Goal: Information Seeking & Learning: Learn about a topic

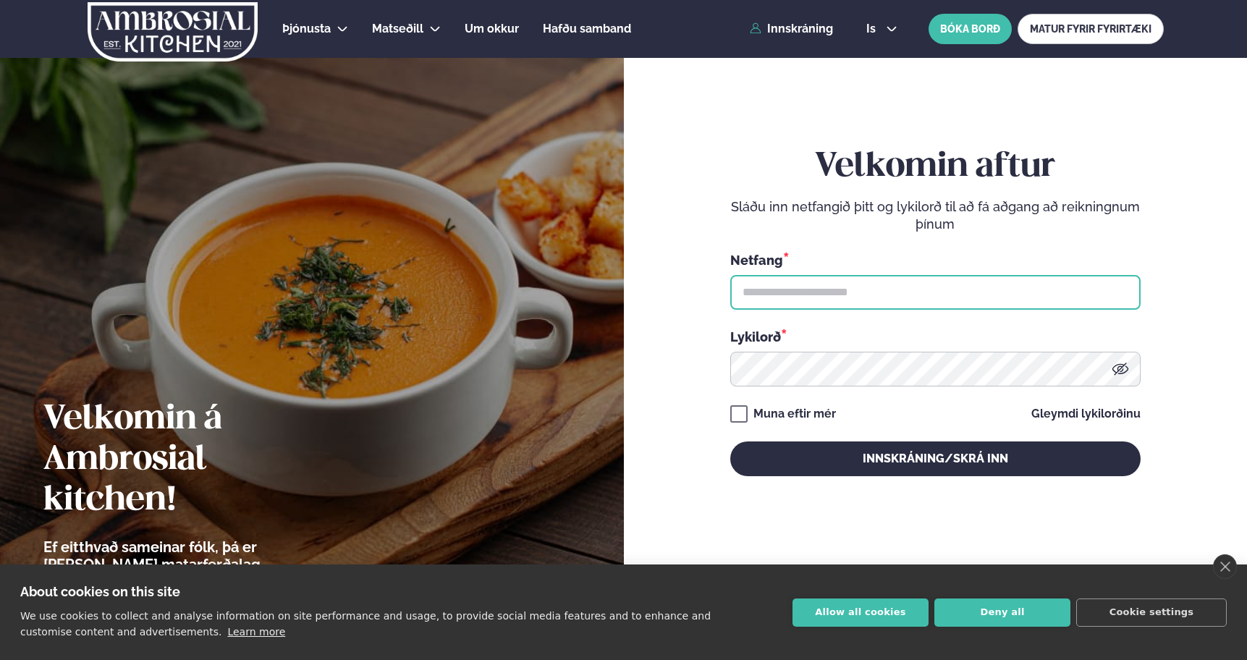
click at [779, 294] on input "text" at bounding box center [936, 292] width 411 height 35
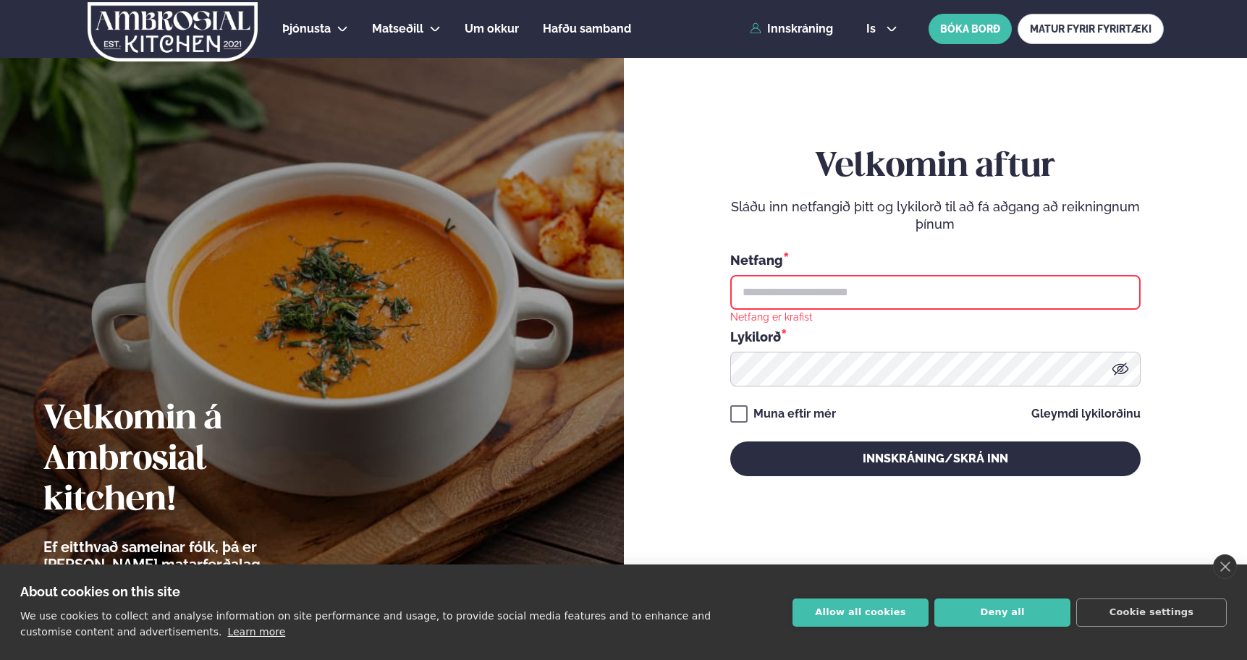
type input "**********"
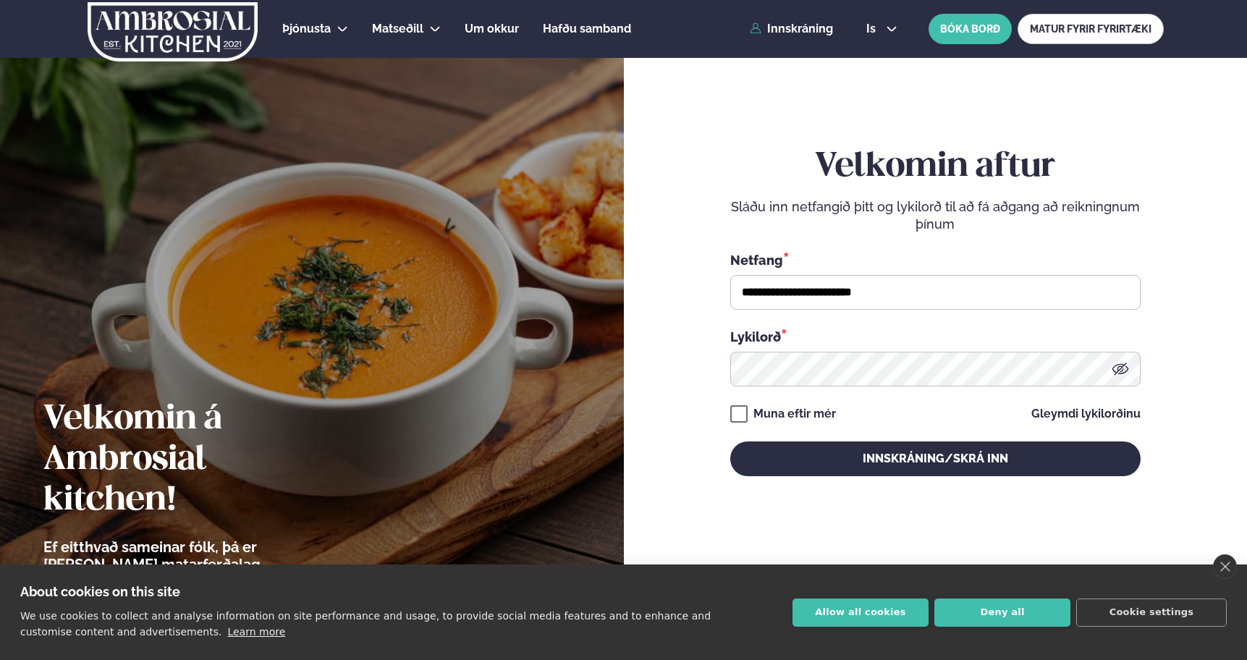
click at [801, 413] on div "Muna eftir mér" at bounding box center [795, 413] width 83 height 17
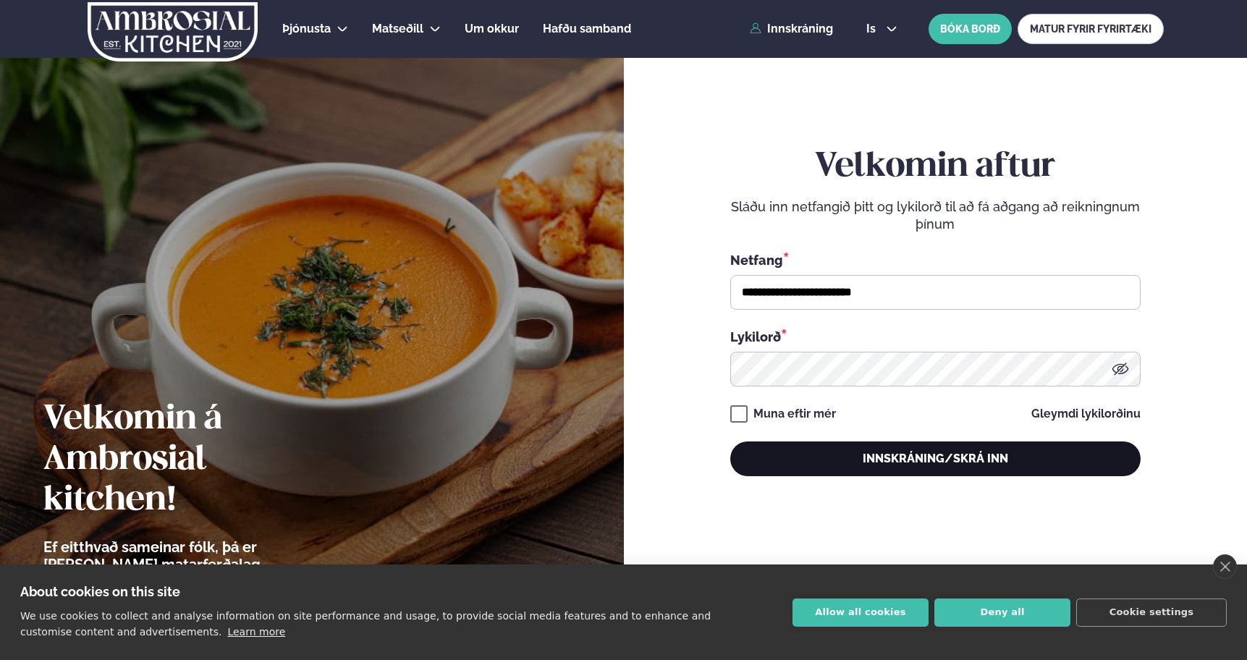
click at [823, 462] on button "Innskráning/Skrá inn" at bounding box center [936, 459] width 411 height 35
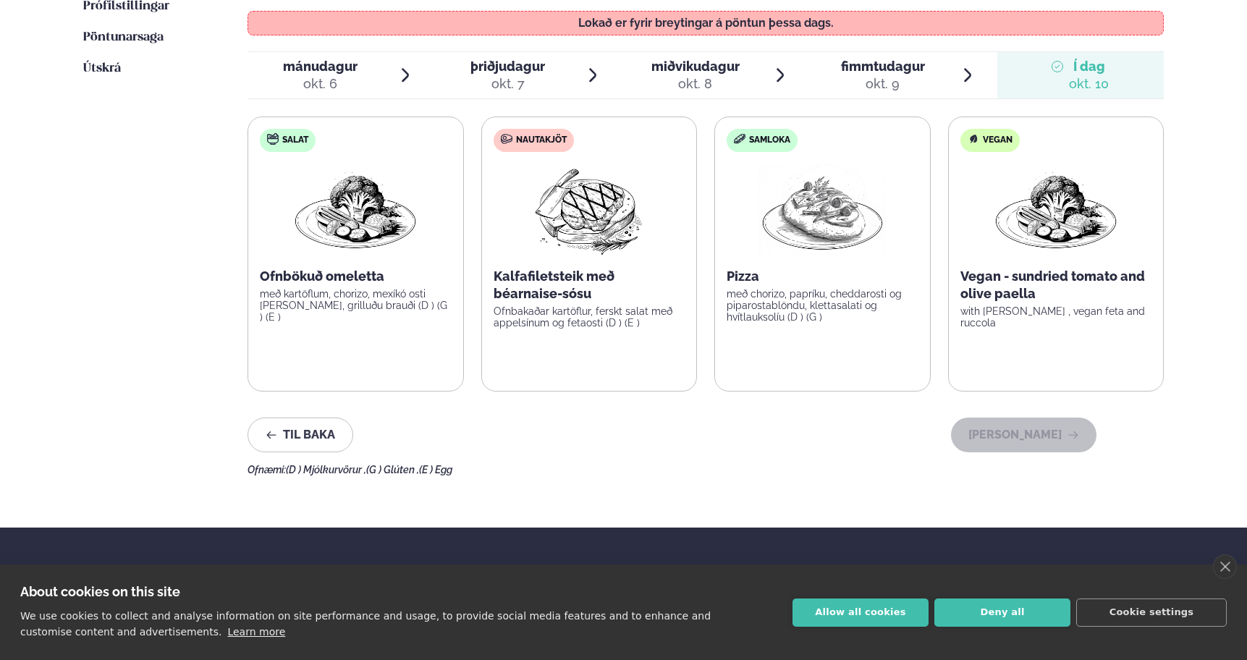
scroll to position [440, 0]
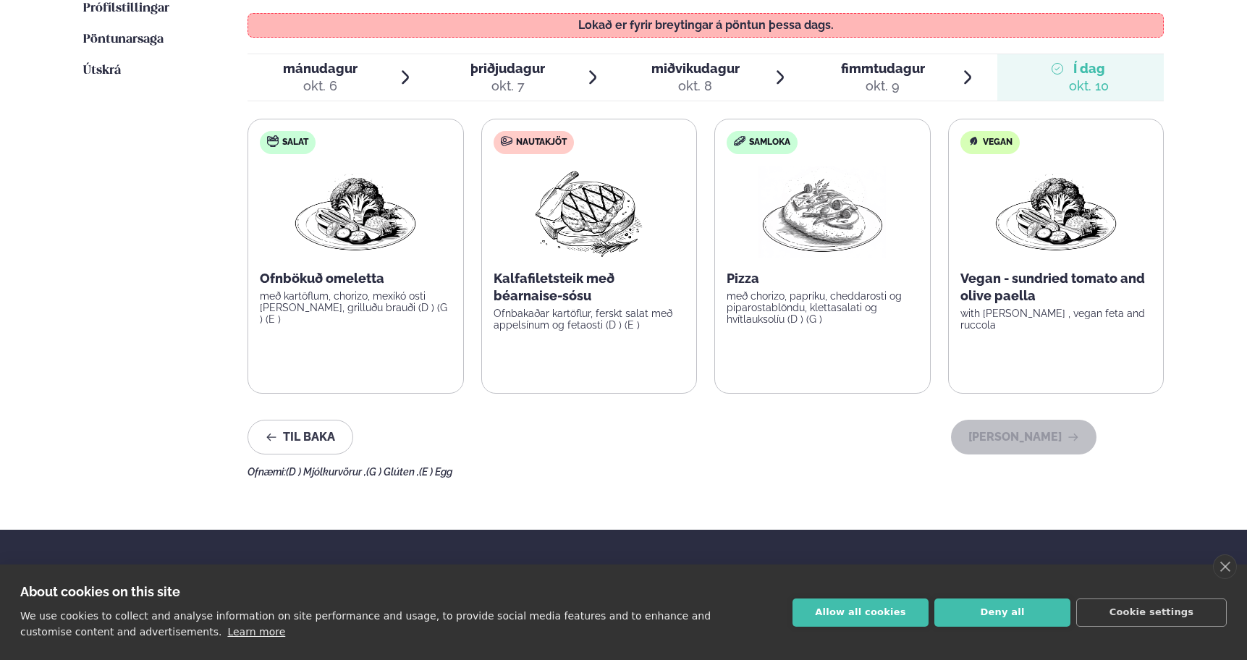
click at [1135, 72] on span "Í dag Í d. [DATE]" at bounding box center [1081, 77] width 167 height 46
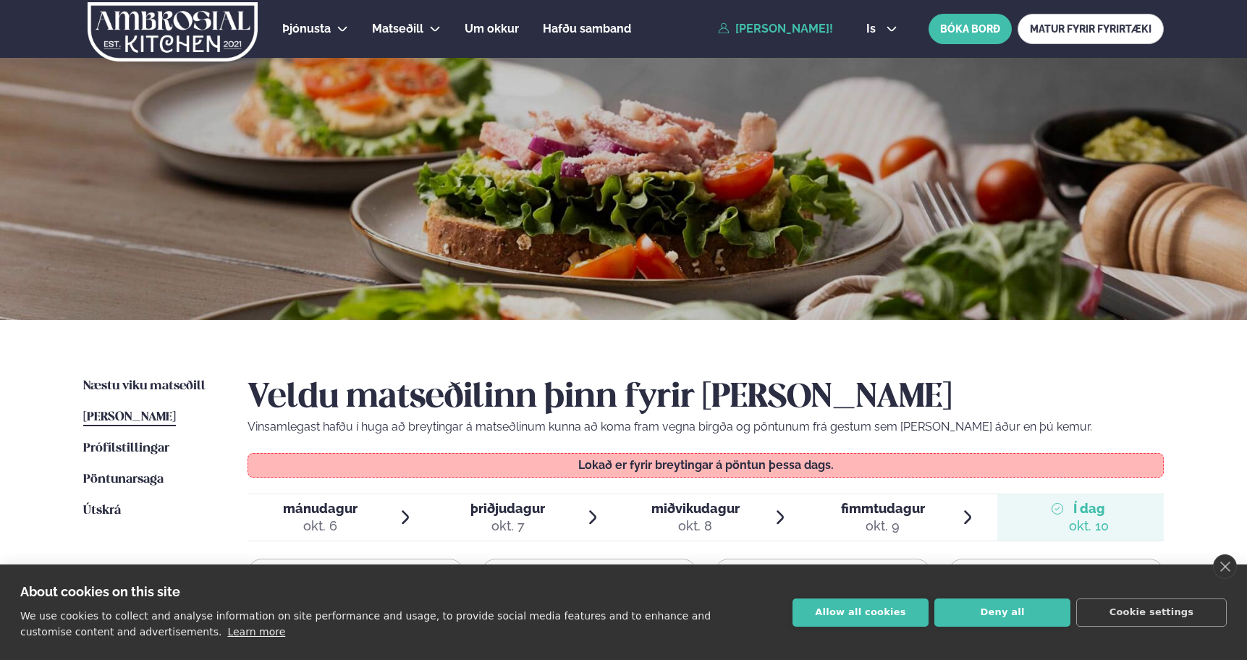
scroll to position [46, 0]
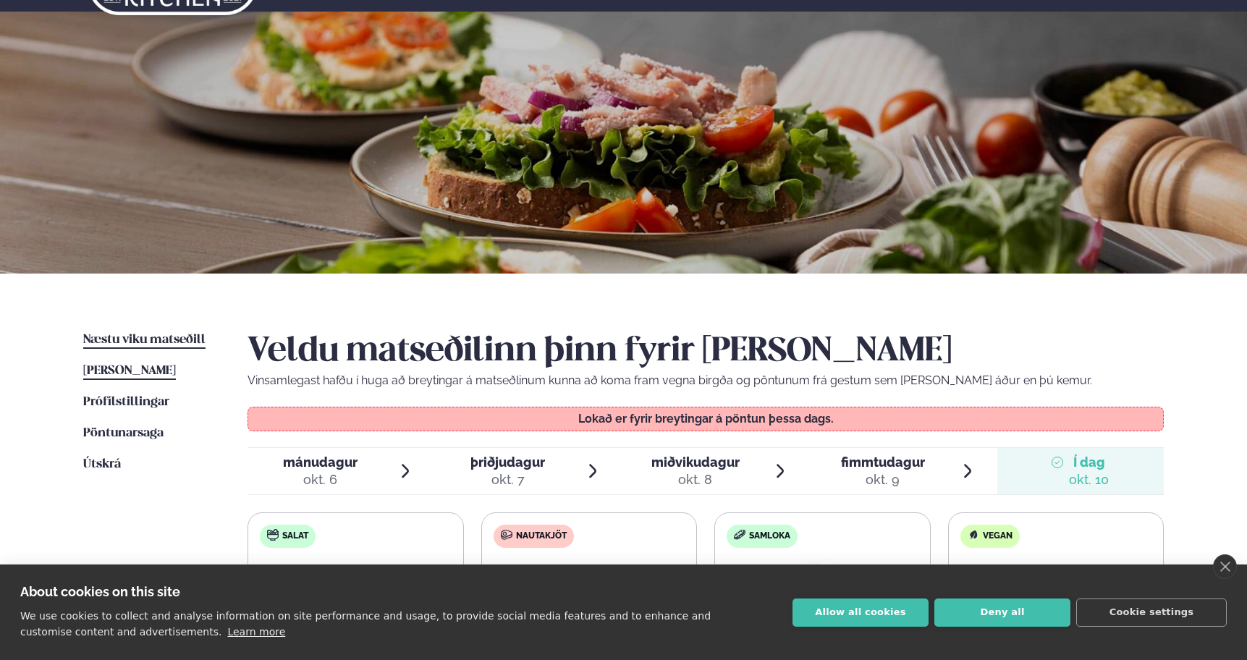
click at [162, 338] on span "Næstu viku matseðill" at bounding box center [144, 340] width 122 height 12
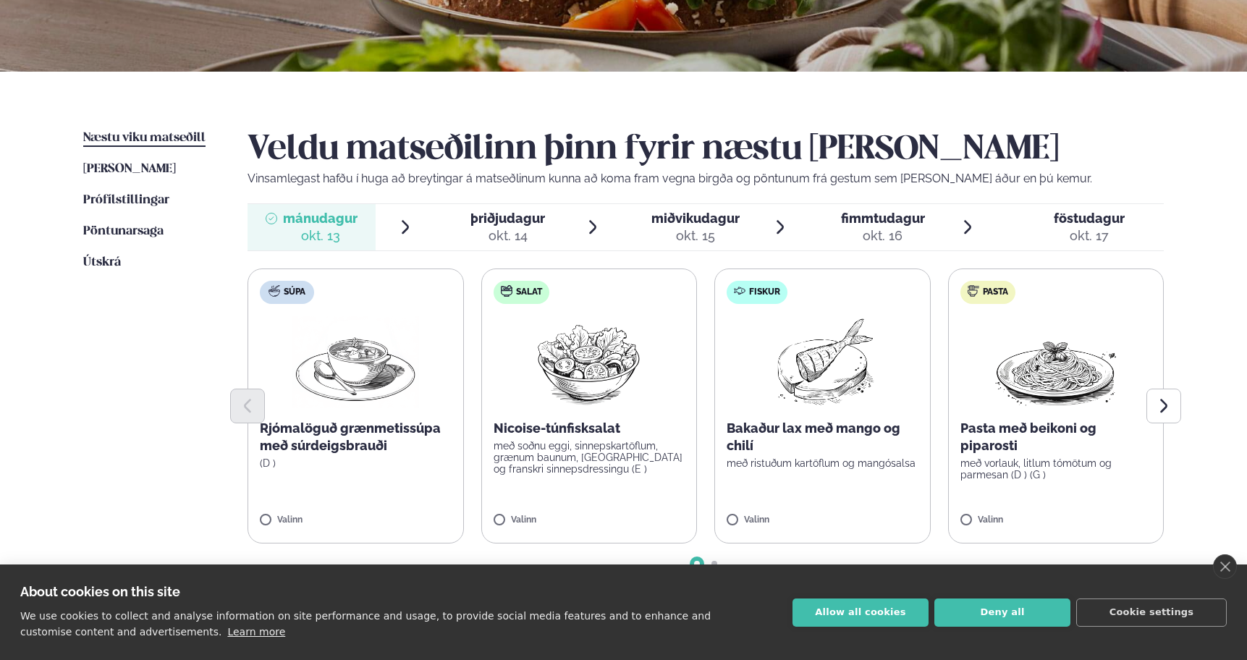
scroll to position [275, 0]
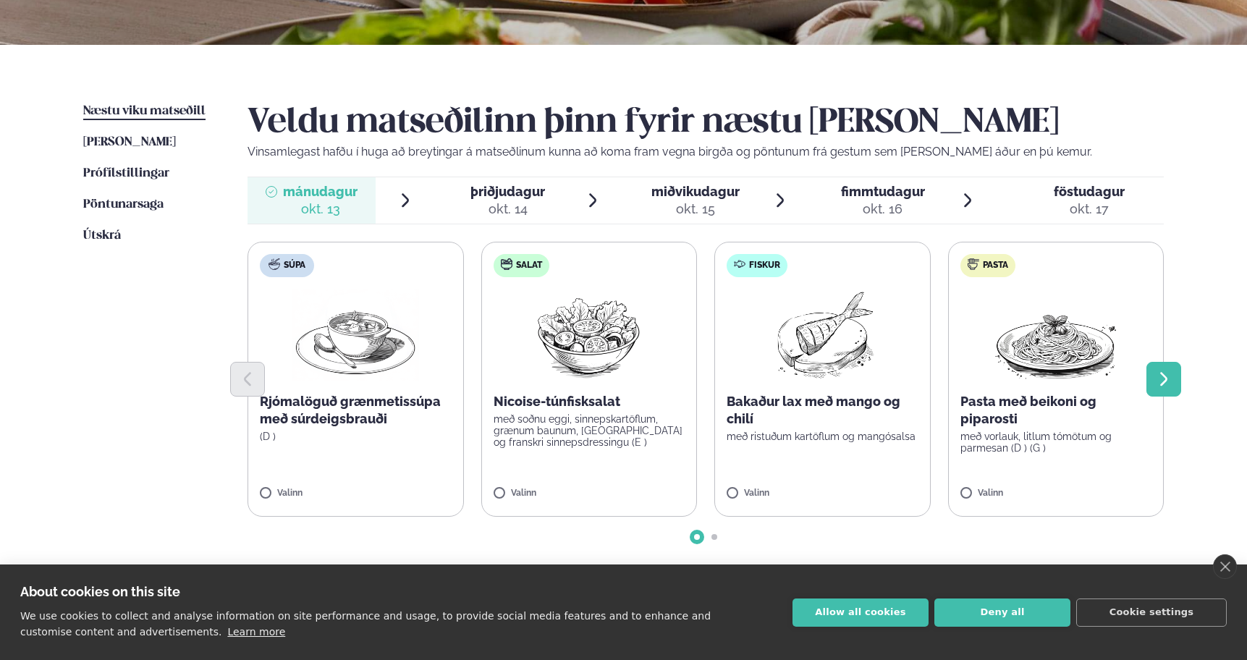
click at [1174, 374] on button "Next slide" at bounding box center [1164, 379] width 35 height 35
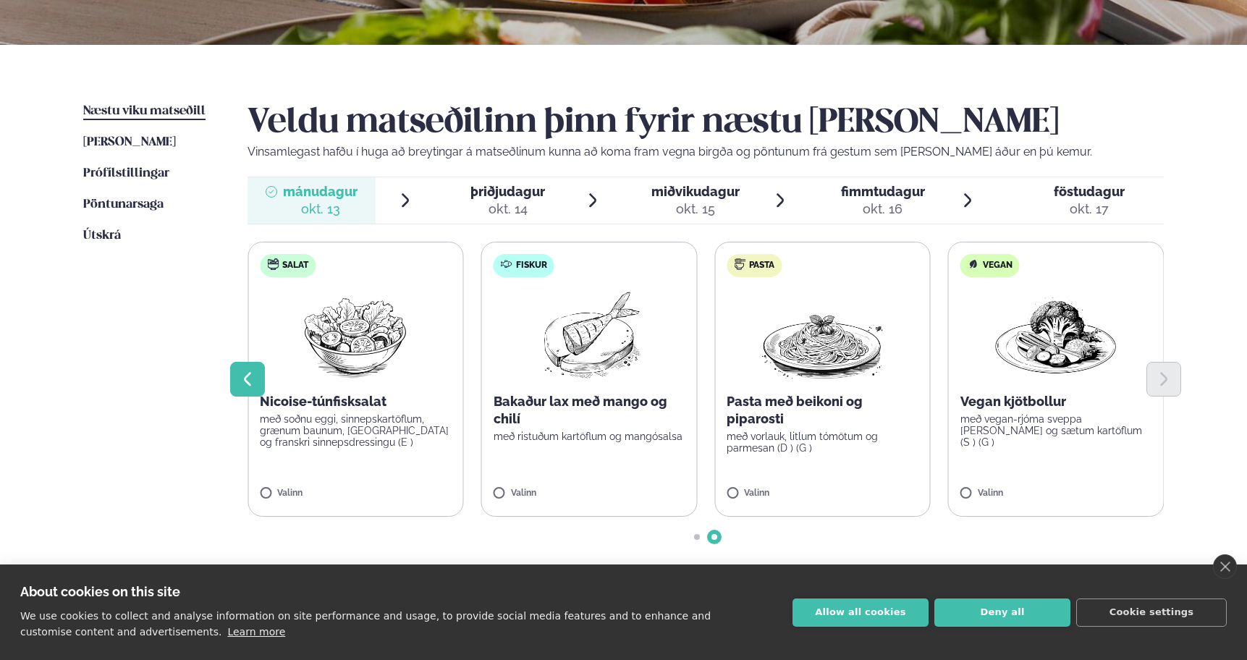
click at [245, 378] on icon "Previous slide" at bounding box center [247, 379] width 7 height 14
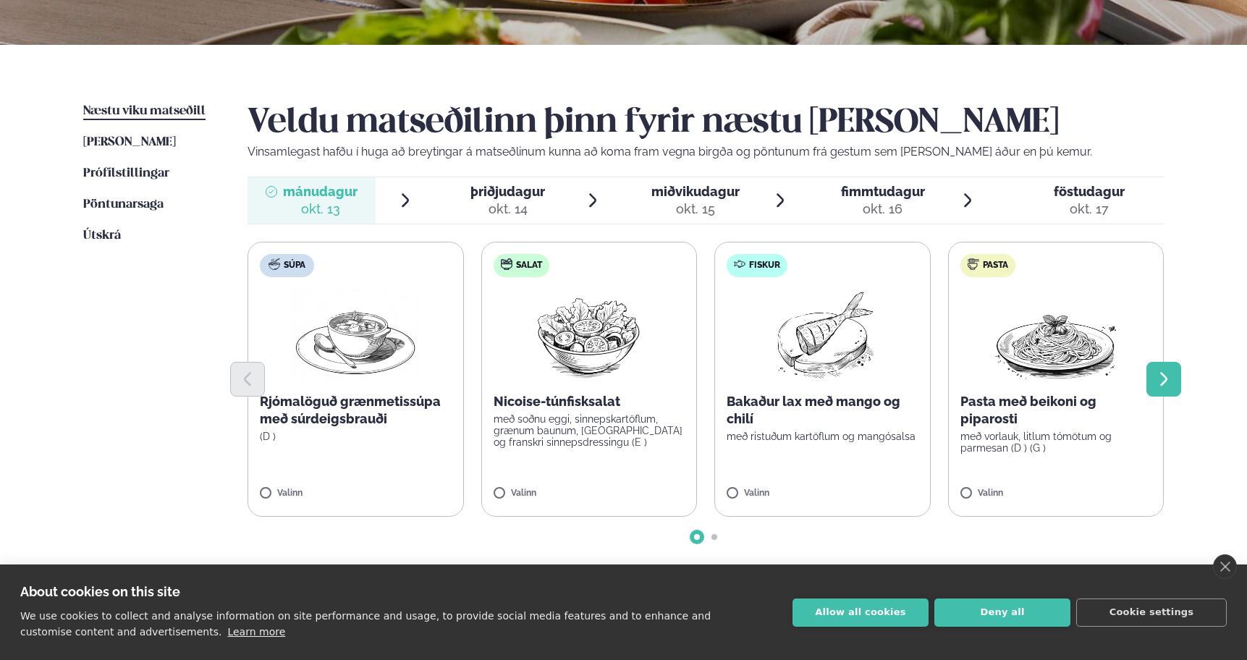
click at [1169, 376] on icon "Next slide" at bounding box center [1164, 379] width 17 height 17
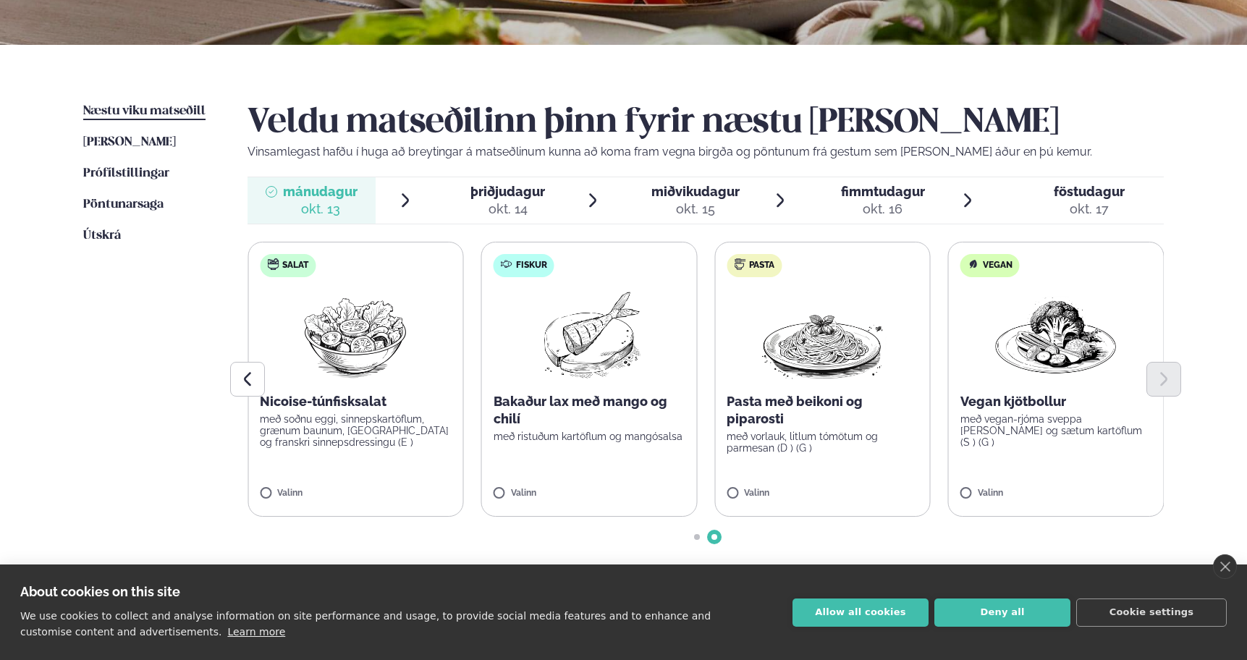
click at [533, 200] on div "þriðjudagur þri." at bounding box center [508, 191] width 75 height 17
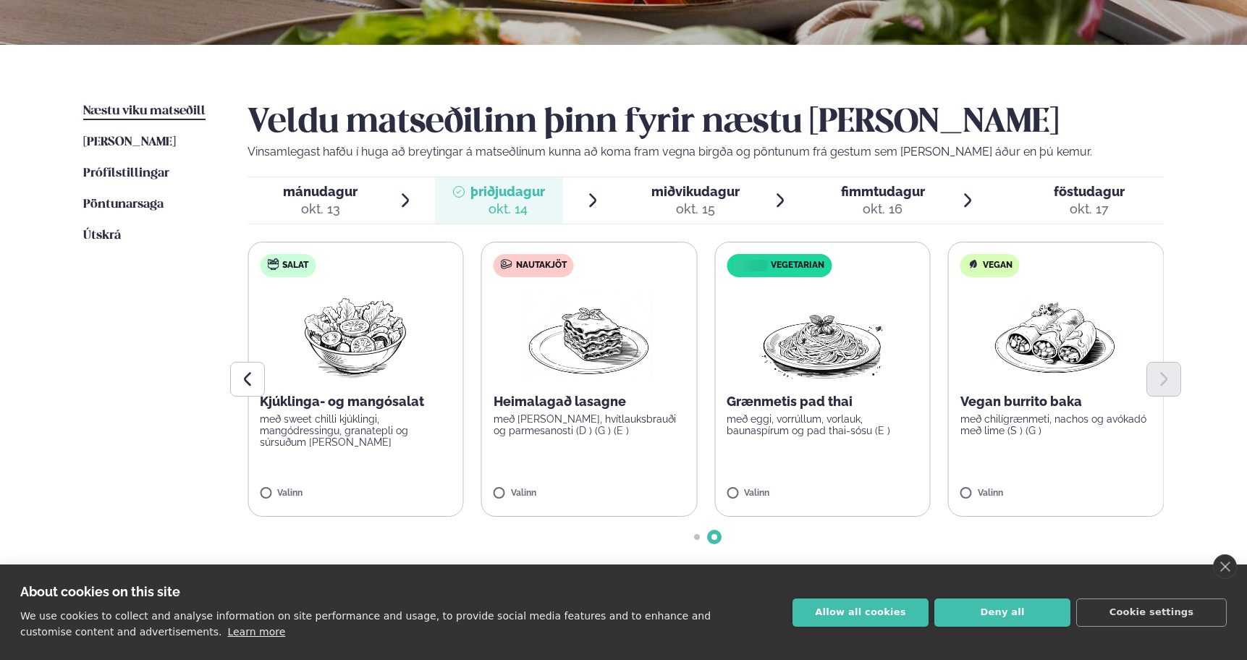
click at [704, 195] on span "miðvikudagur" at bounding box center [696, 191] width 88 height 15
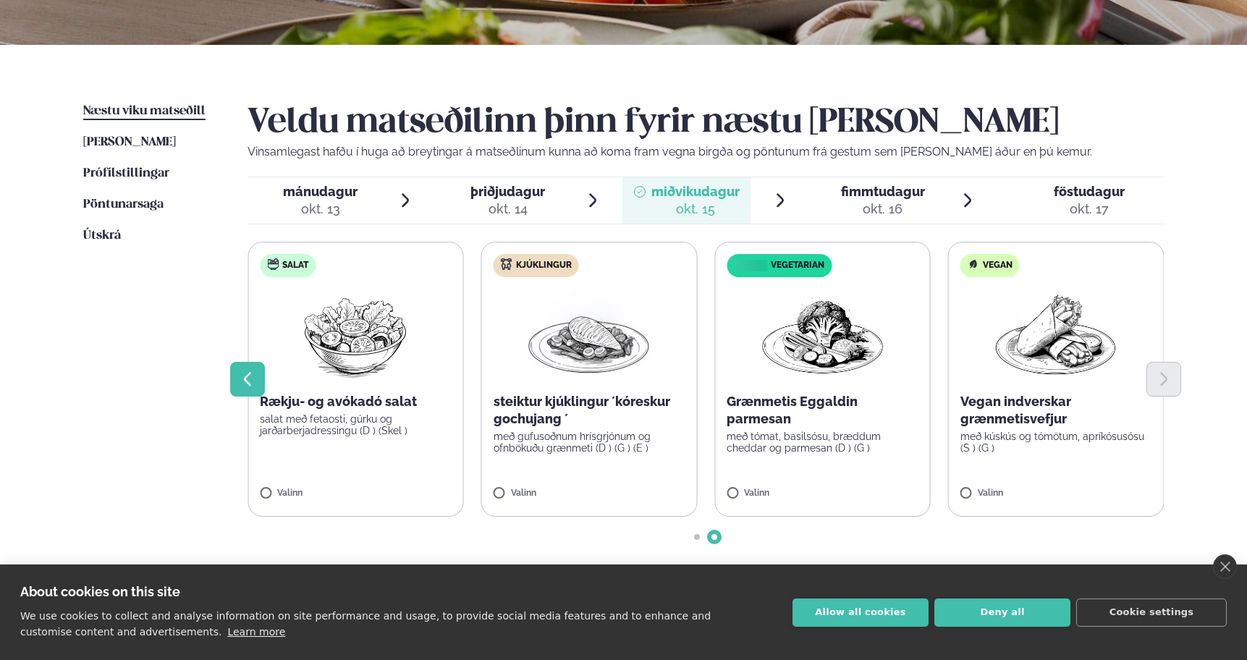
click at [245, 366] on button "Previous slide" at bounding box center [247, 379] width 35 height 35
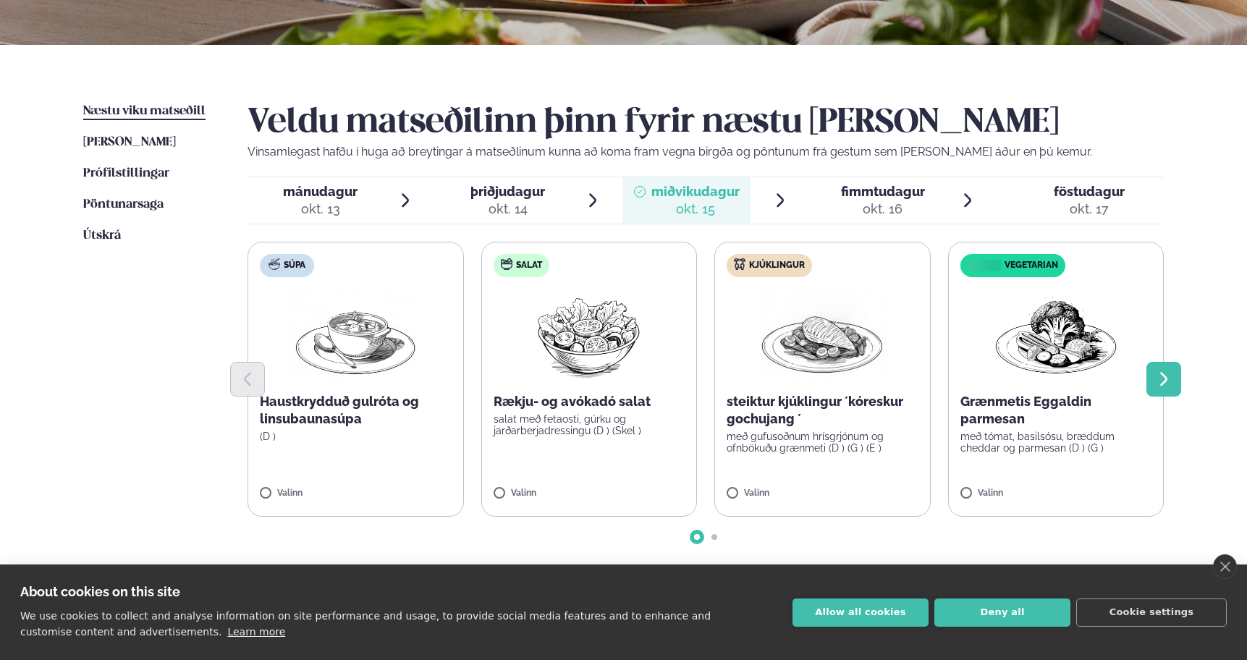
click at [1174, 384] on button "Next slide" at bounding box center [1164, 379] width 35 height 35
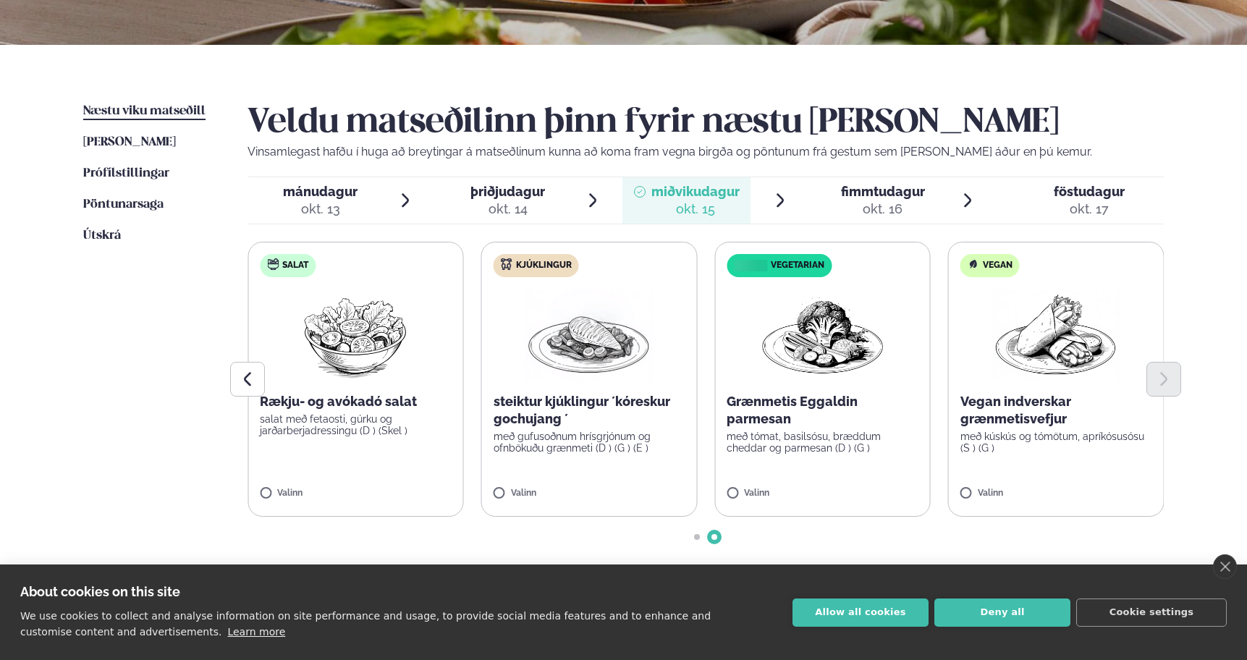
click at [481, 193] on span "þriðjudagur" at bounding box center [508, 191] width 75 height 15
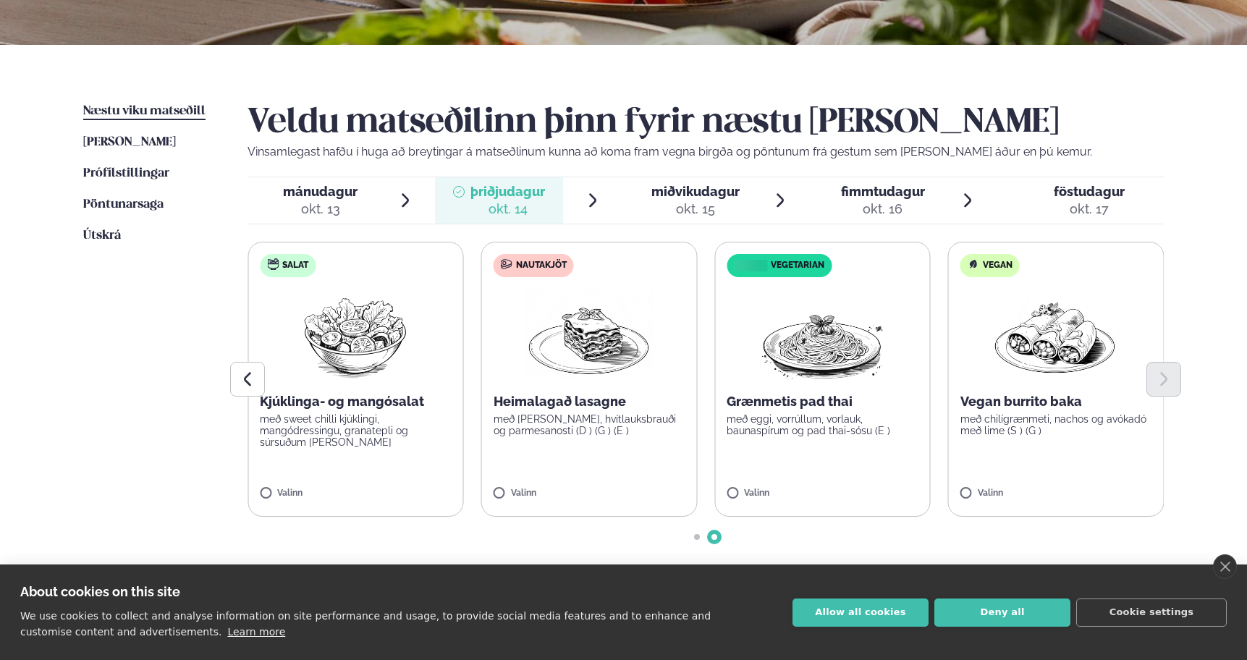
click at [334, 193] on span "mánudagur" at bounding box center [320, 191] width 75 height 15
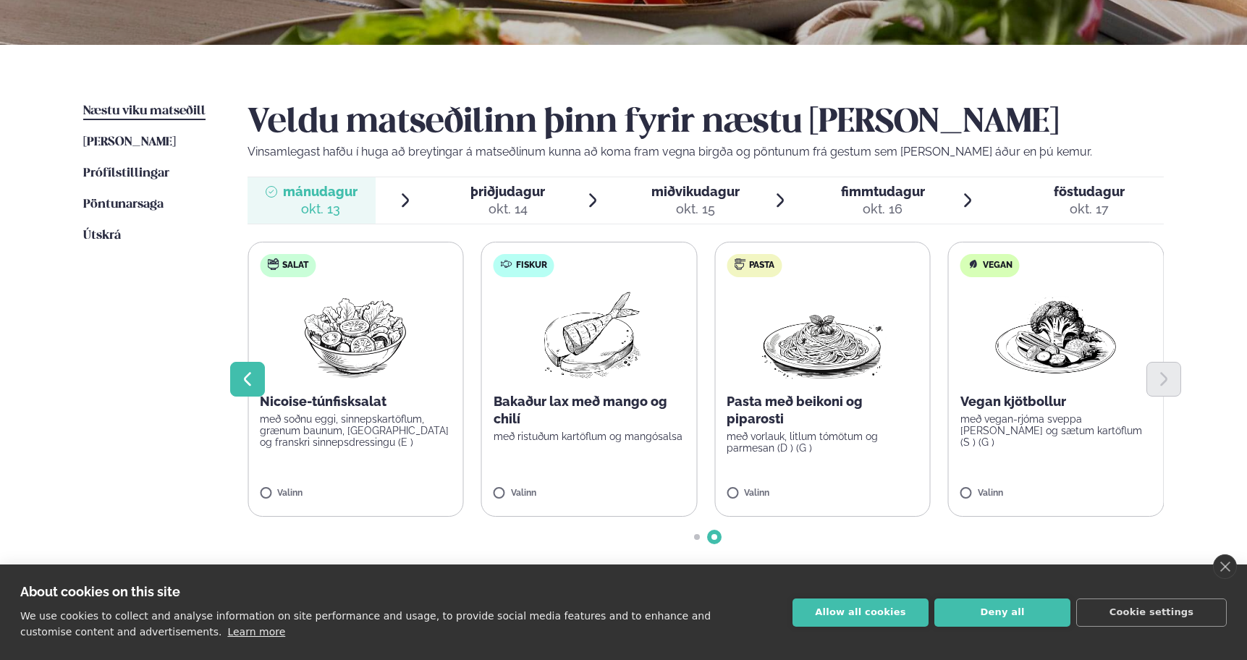
click at [245, 377] on icon "Previous slide" at bounding box center [247, 379] width 7 height 14
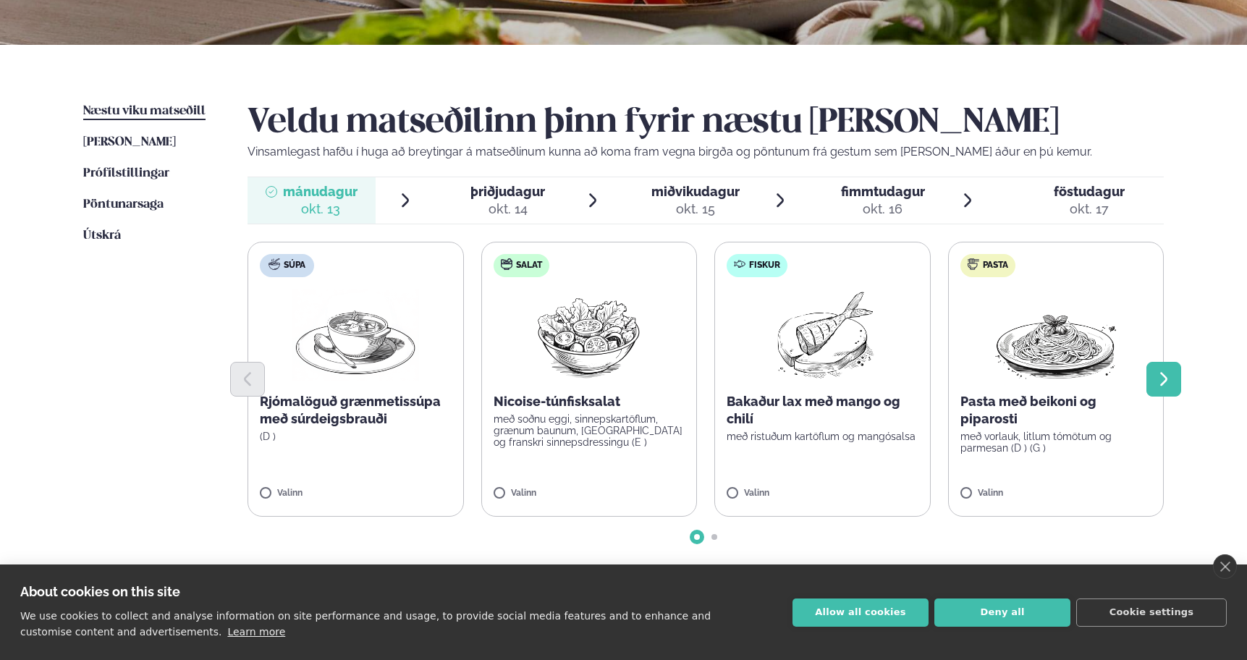
click at [1178, 378] on button "Next slide" at bounding box center [1164, 379] width 35 height 35
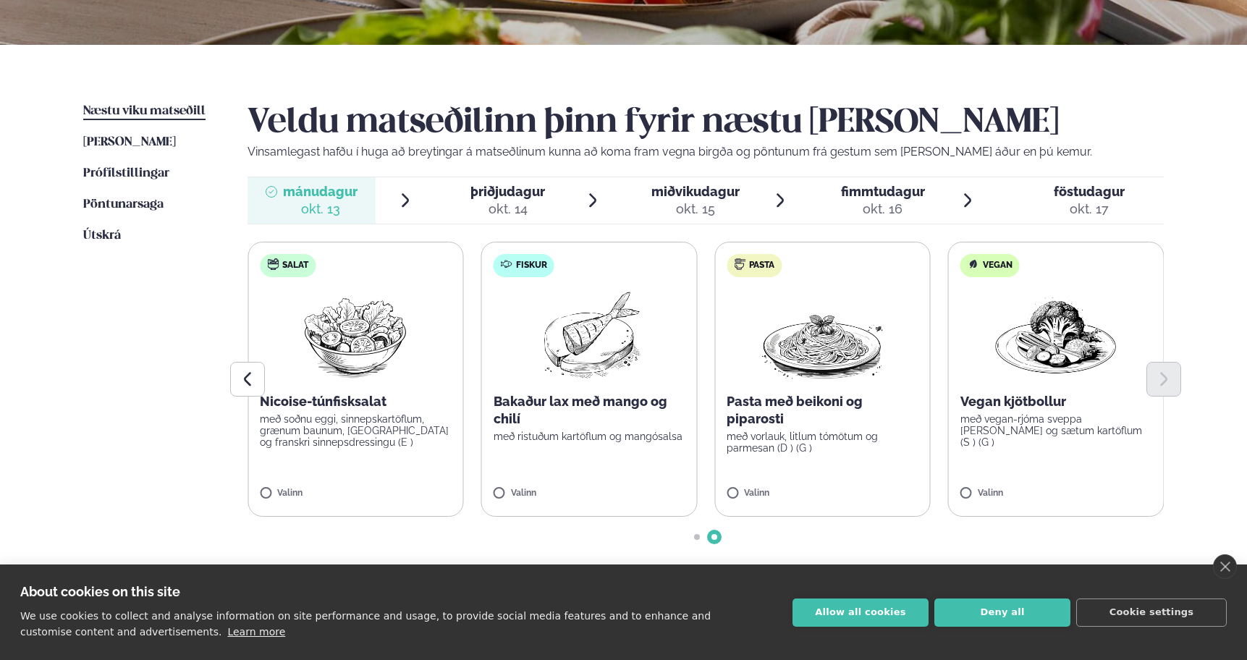
click at [490, 205] on div "okt. 14" at bounding box center [508, 209] width 75 height 17
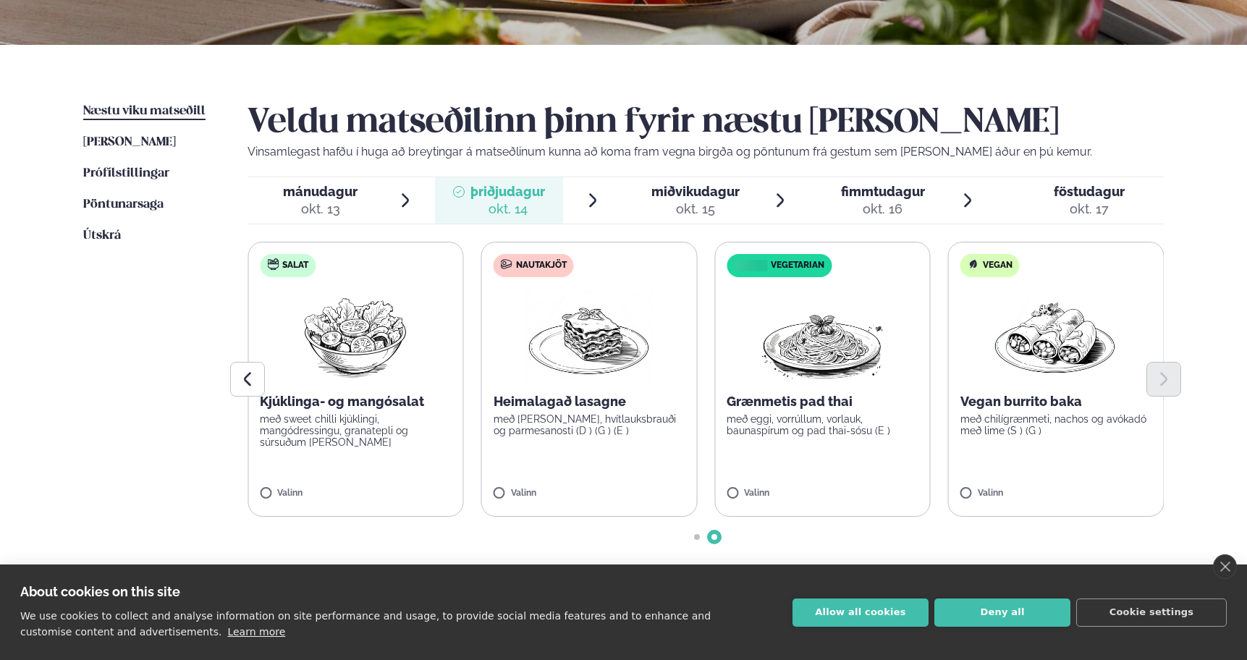
click at [683, 197] on span "miðvikudagur" at bounding box center [696, 191] width 88 height 15
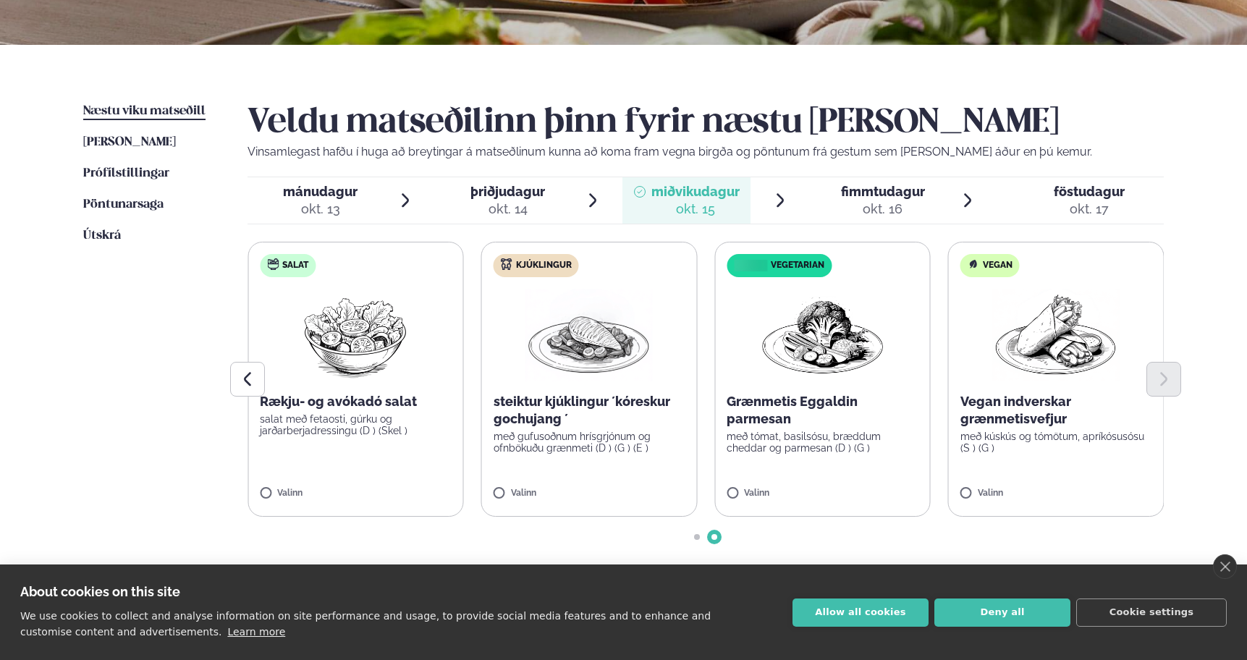
click at [890, 200] on div "fimmtudagur fim." at bounding box center [883, 191] width 84 height 17
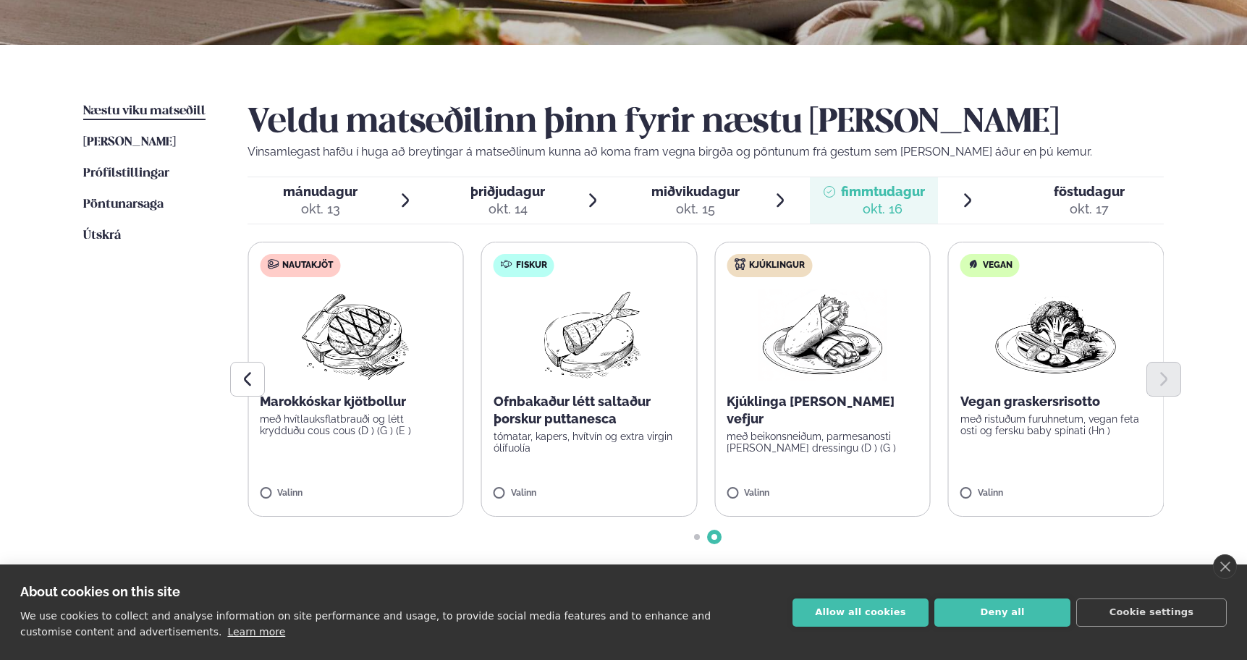
click at [1074, 209] on div "okt. 17" at bounding box center [1089, 209] width 71 height 17
